Goal: Answer question/provide support: Ask a question

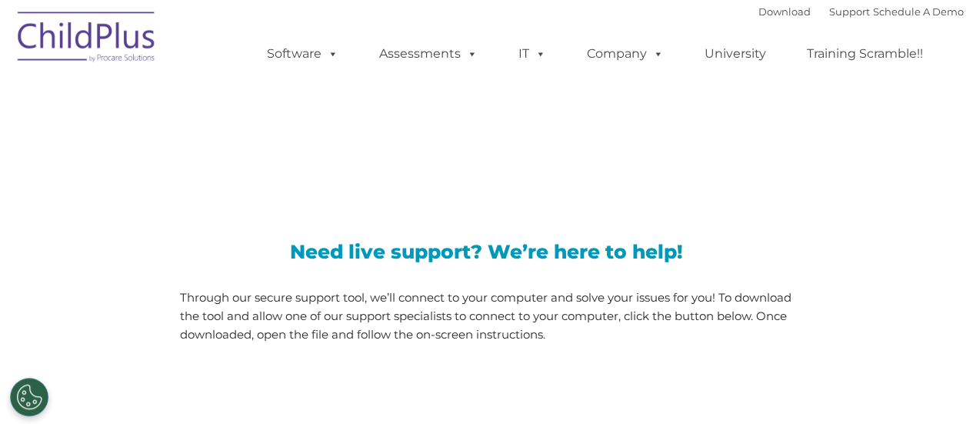
click at [459, 255] on h3 "Need live support? We’re here to help!" at bounding box center [486, 251] width 613 height 19
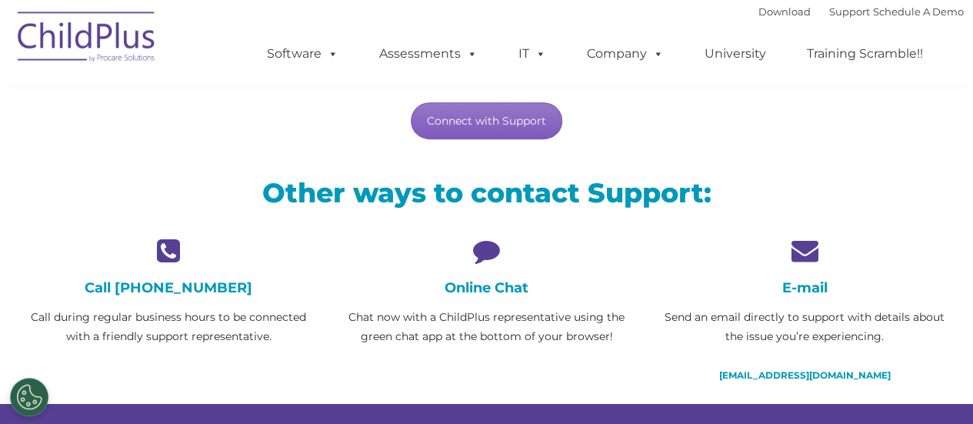
scroll to position [272, 0]
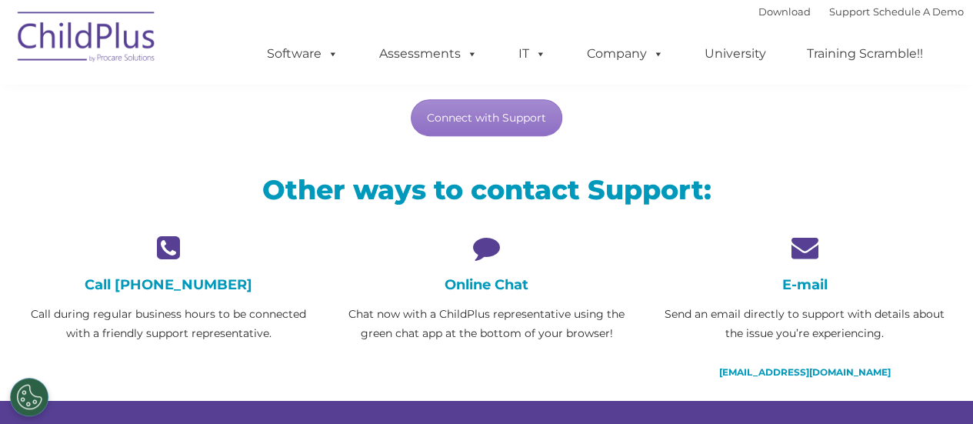
click at [479, 284] on h4 "Online Chat" at bounding box center [486, 284] width 295 height 17
click at [486, 245] on icon at bounding box center [486, 247] width 295 height 27
click at [465, 285] on h4 "Online Chat" at bounding box center [486, 284] width 295 height 17
click at [526, 113] on link "Connect with Support" at bounding box center [487, 117] width 152 height 37
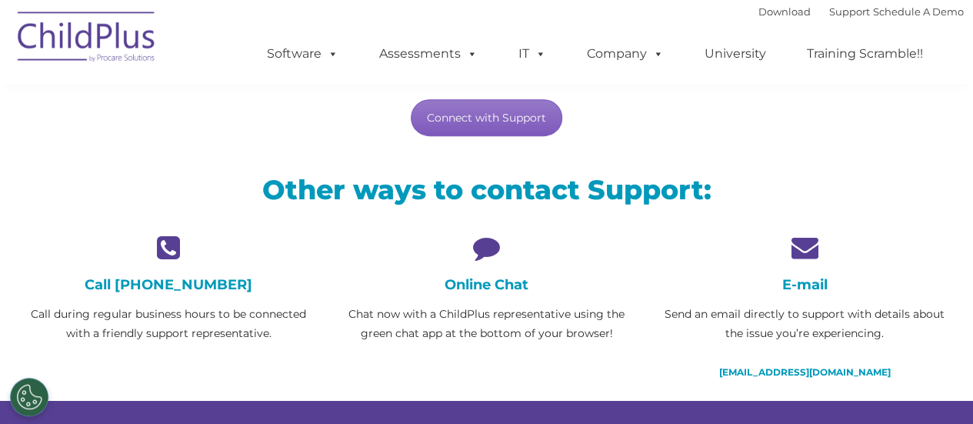
click at [468, 119] on link "Connect with Support" at bounding box center [487, 117] width 152 height 37
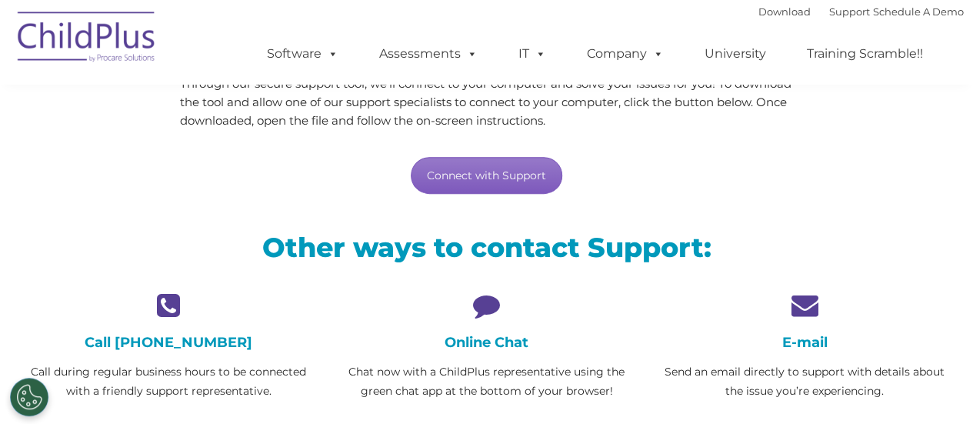
scroll to position [195, 0]
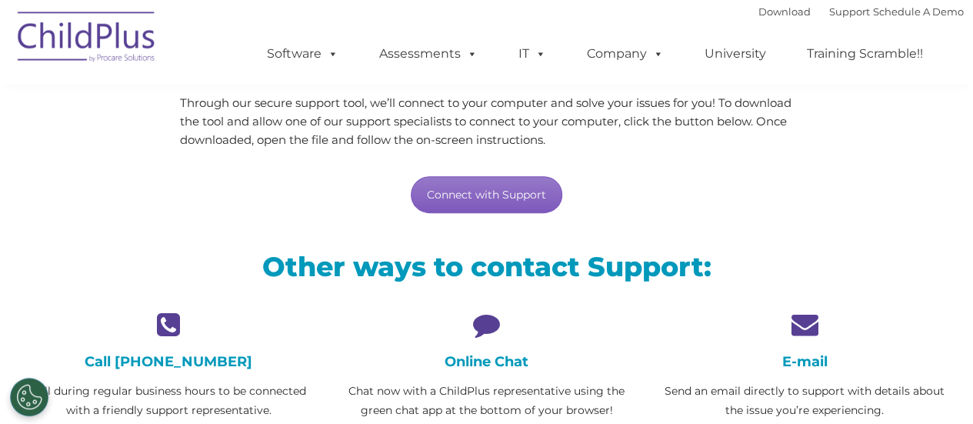
click at [518, 183] on link "Connect with Support" at bounding box center [487, 194] width 152 height 37
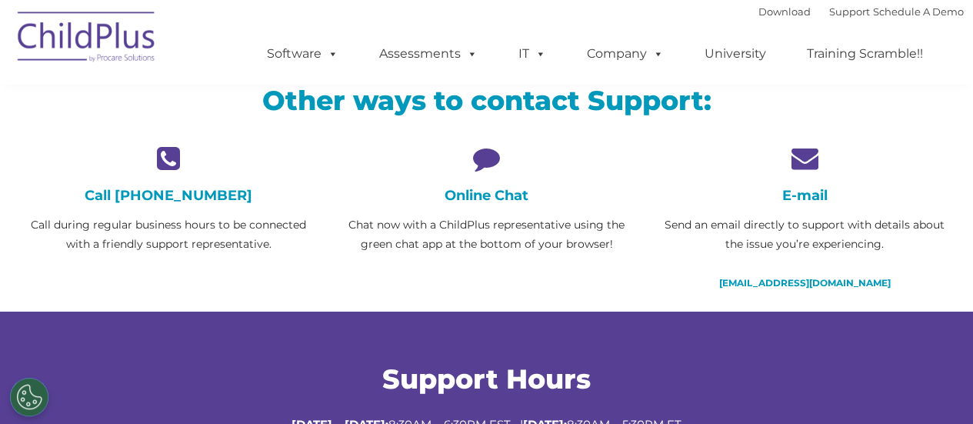
scroll to position [346, 0]
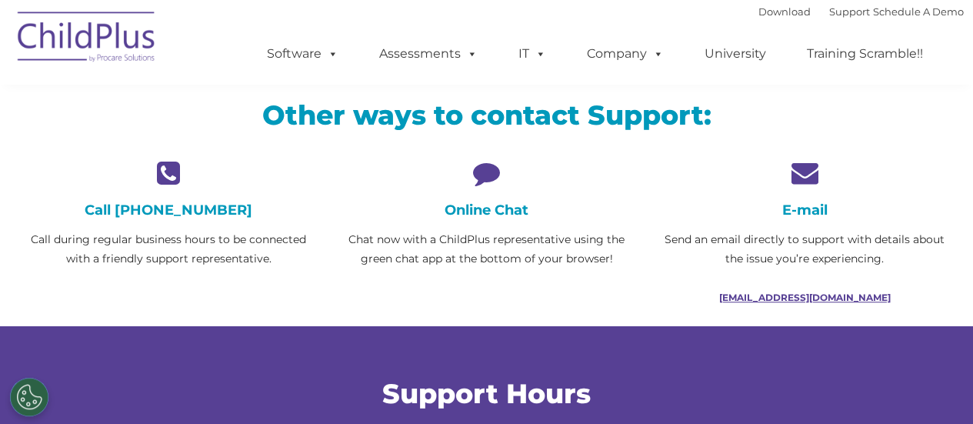
click at [779, 292] on link "[EMAIL_ADDRESS][DOMAIN_NAME]" at bounding box center [805, 298] width 172 height 12
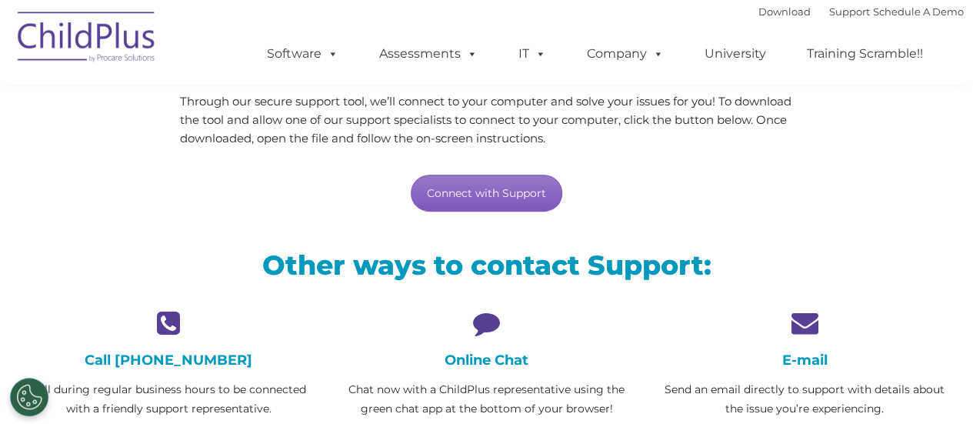
scroll to position [202, 0]
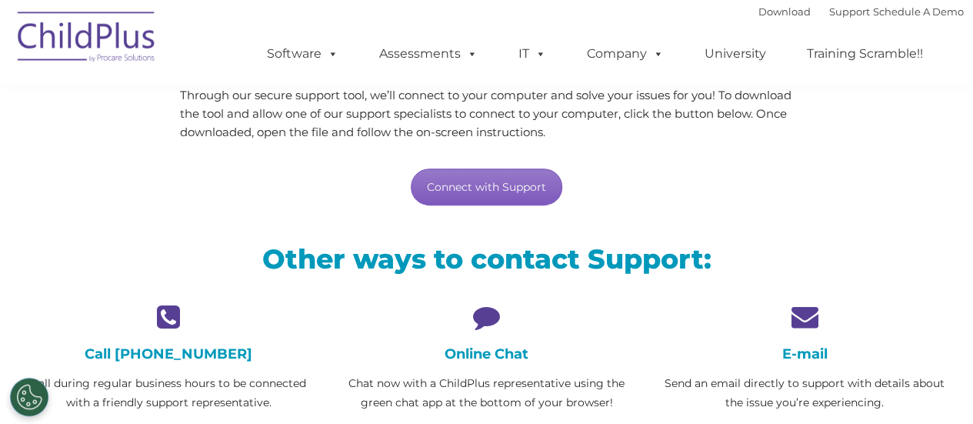
click at [489, 185] on link "Connect with Support" at bounding box center [487, 186] width 152 height 37
click at [532, 85] on ul "Software ChildPlus: The original and most widely-used Head Start data managemen…" at bounding box center [600, 54] width 728 height 62
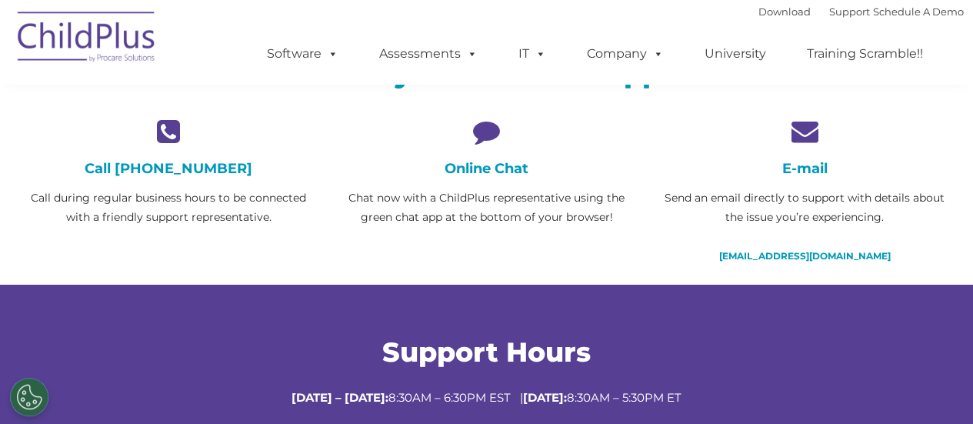
scroll to position [392, 0]
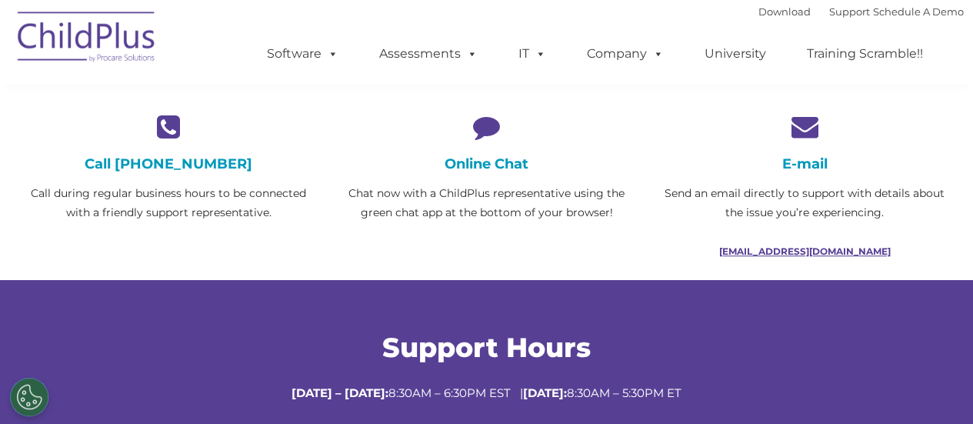
click at [792, 247] on link "[EMAIL_ADDRESS][DOMAIN_NAME]" at bounding box center [805, 251] width 172 height 12
